Goal: Check status

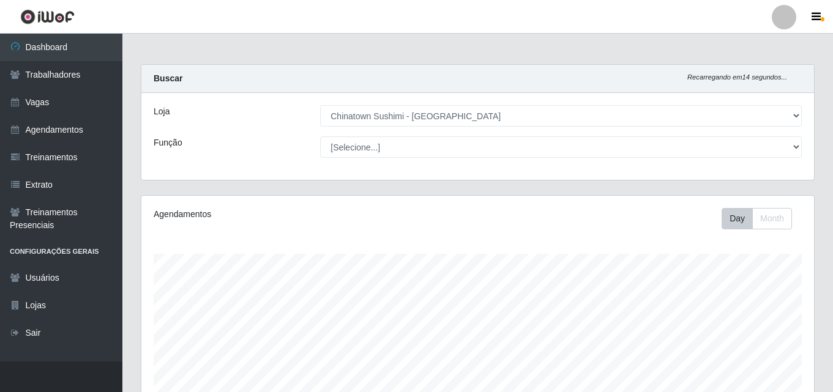
select select "357"
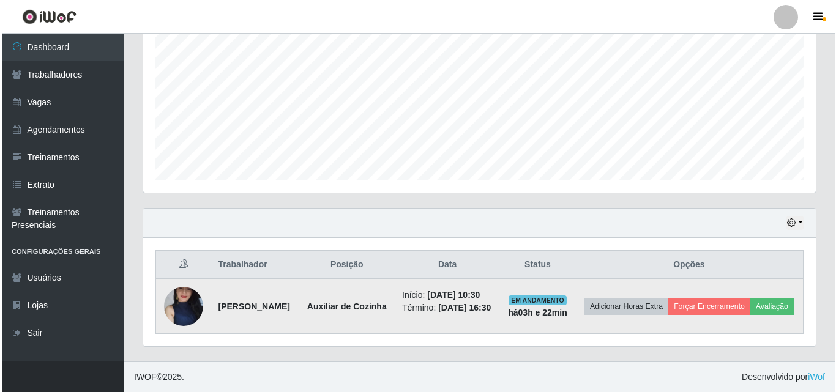
scroll to position [266, 0]
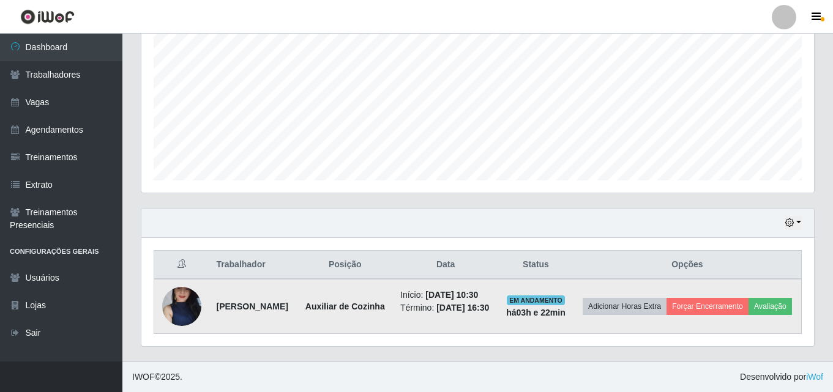
click at [181, 298] on img at bounding box center [181, 306] width 39 height 87
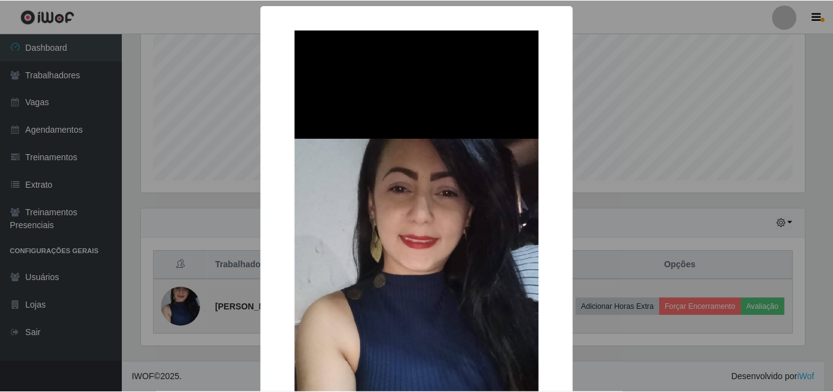
scroll to position [254, 667]
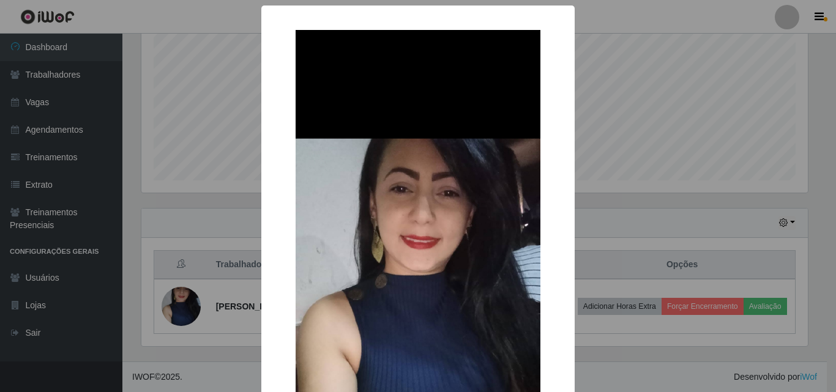
click at [171, 310] on div "× OK Cancel" at bounding box center [418, 196] width 836 height 392
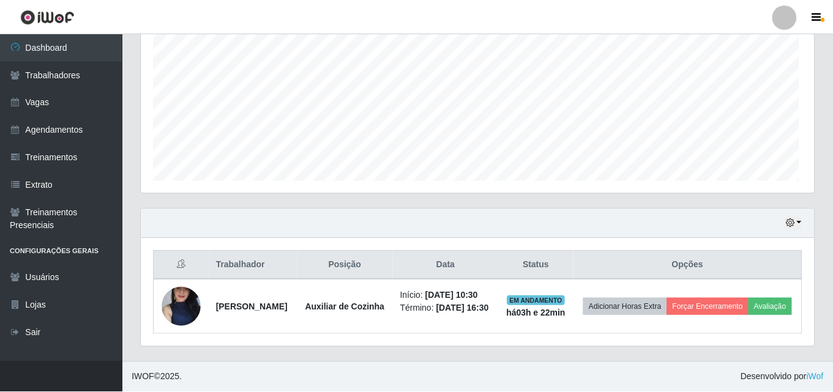
scroll to position [254, 673]
click at [802, 212] on div "Hoje 1 dia 3 dias 1 Semana Não encerrados" at bounding box center [477, 223] width 673 height 29
click at [795, 216] on button "button" at bounding box center [793, 223] width 17 height 14
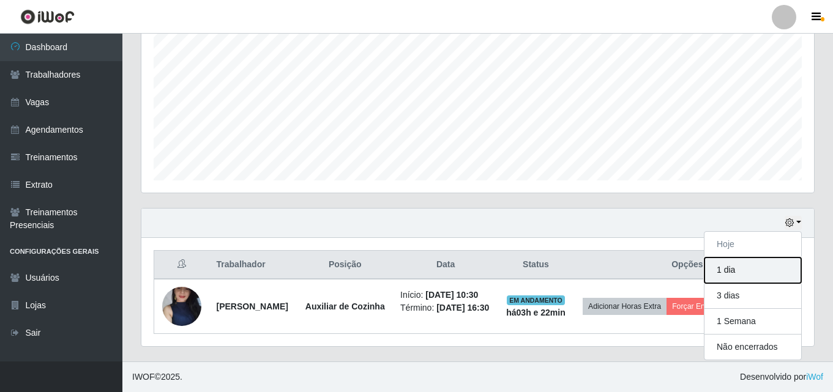
click at [756, 258] on button "1 dia" at bounding box center [753, 271] width 97 height 26
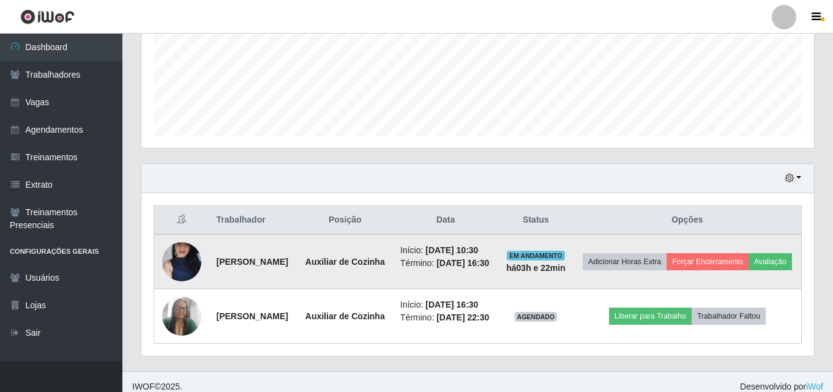
scroll to position [330, 0]
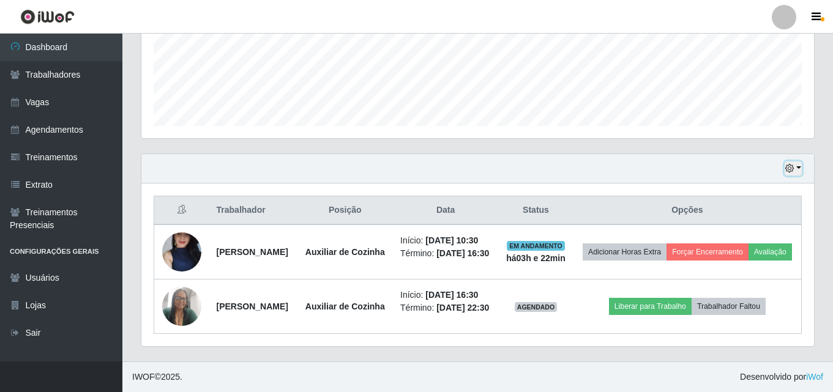
click at [791, 164] on icon "button" at bounding box center [790, 168] width 9 height 9
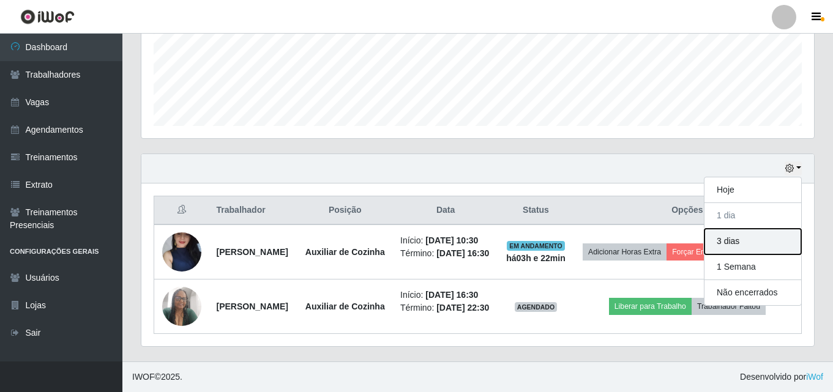
click at [743, 229] on button "3 dias" at bounding box center [753, 242] width 97 height 26
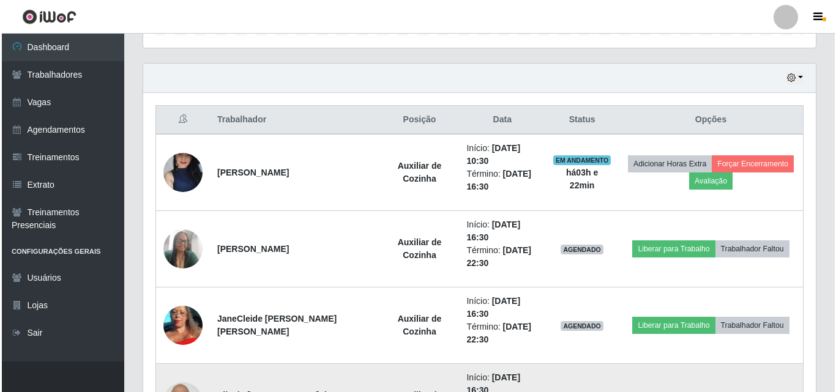
scroll to position [509, 0]
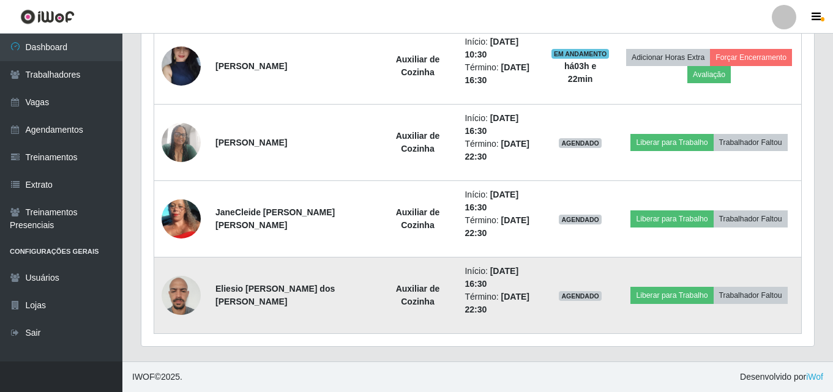
click at [189, 307] on img at bounding box center [181, 296] width 39 height 52
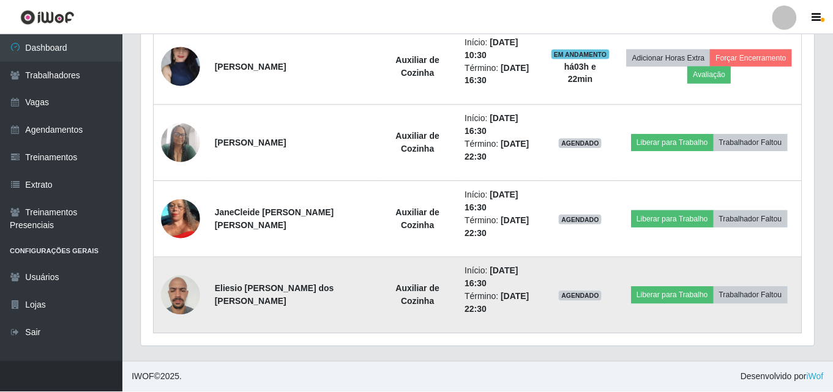
scroll to position [254, 667]
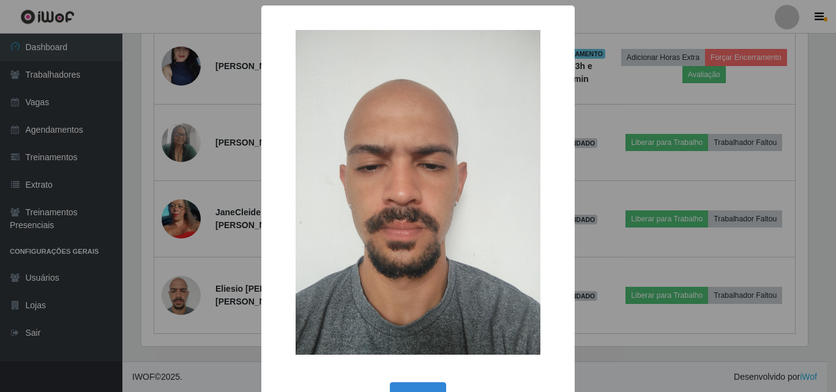
click at [157, 271] on div "× OK Cancel" at bounding box center [418, 196] width 836 height 392
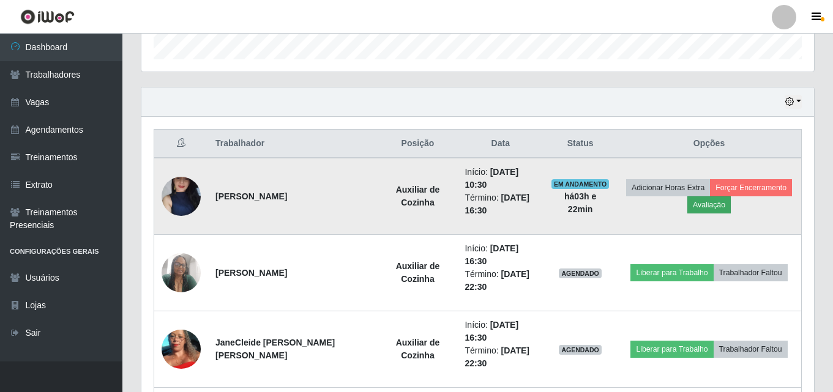
scroll to position [325, 0]
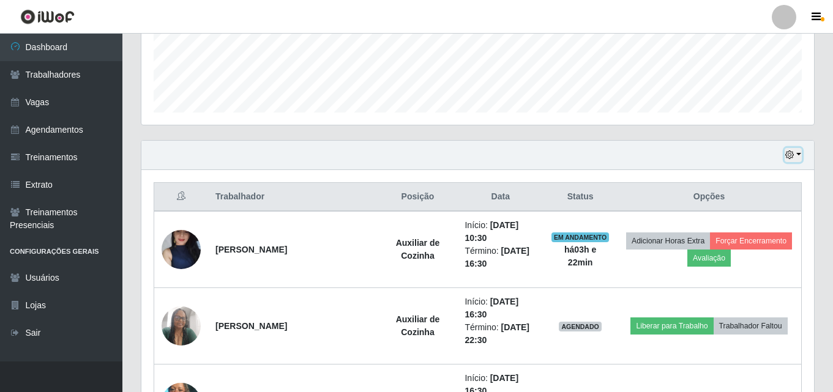
click at [793, 151] on icon "button" at bounding box center [790, 155] width 9 height 9
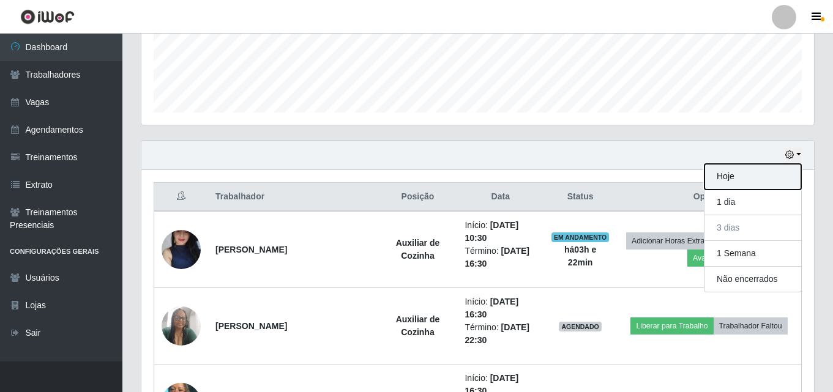
click at [741, 183] on button "Hoje" at bounding box center [753, 177] width 97 height 26
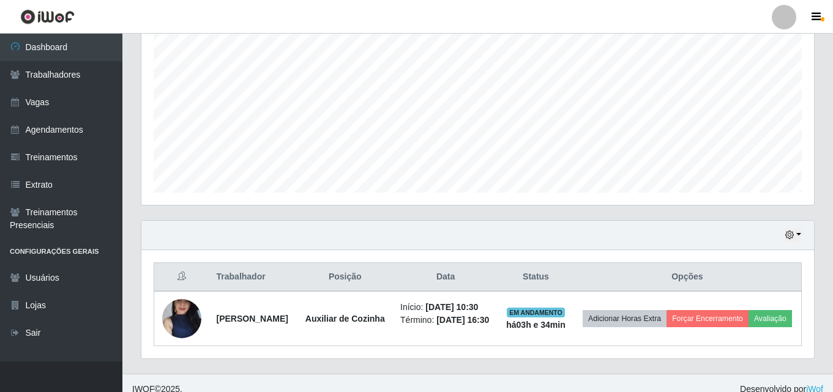
scroll to position [266, 0]
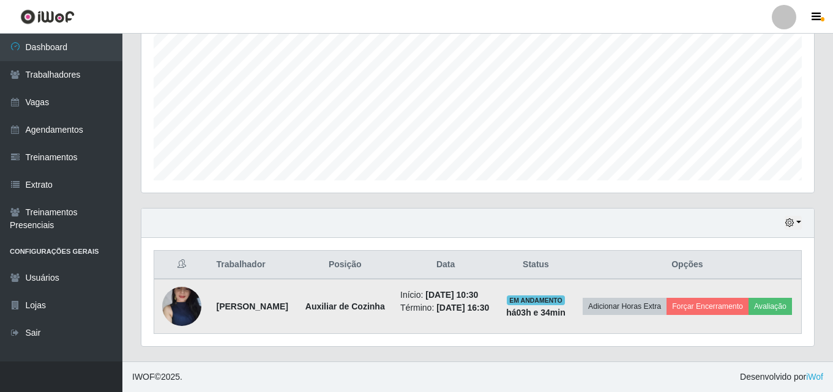
click at [183, 295] on img at bounding box center [181, 306] width 39 height 87
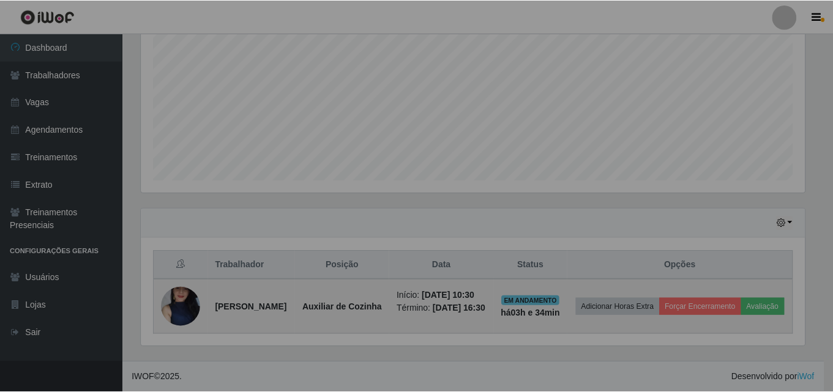
scroll to position [254, 673]
